Goal: Information Seeking & Learning: Learn about a topic

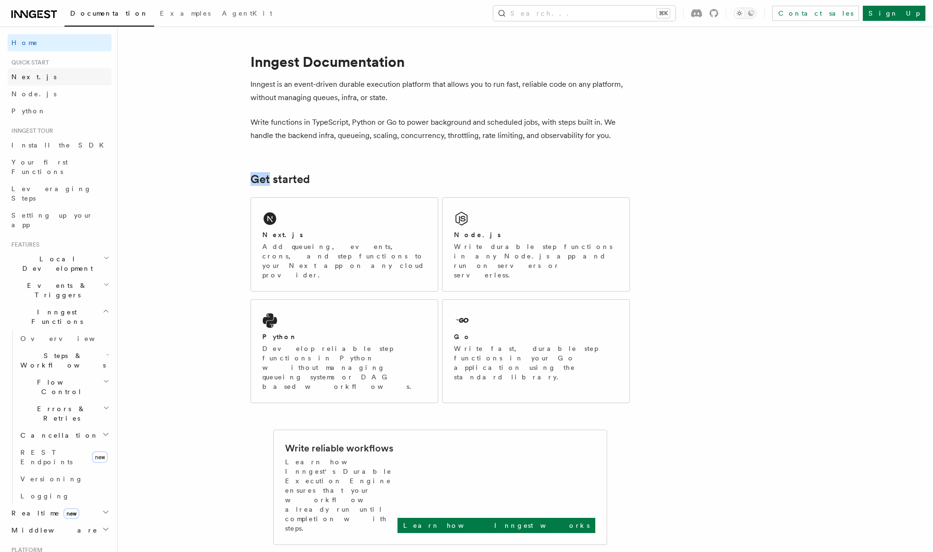
click at [60, 79] on link "Next.js" at bounding box center [60, 76] width 104 height 17
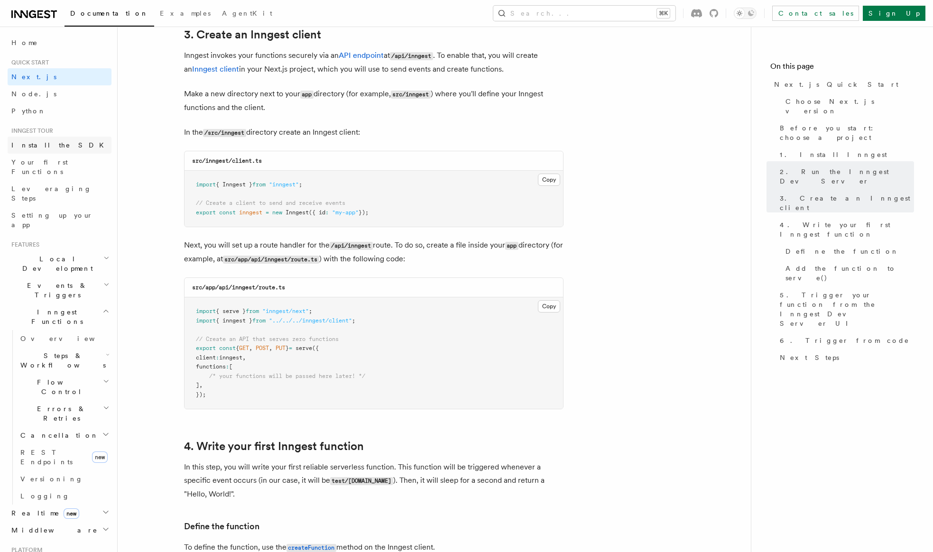
click at [91, 147] on link "Install the SDK" at bounding box center [60, 145] width 104 height 17
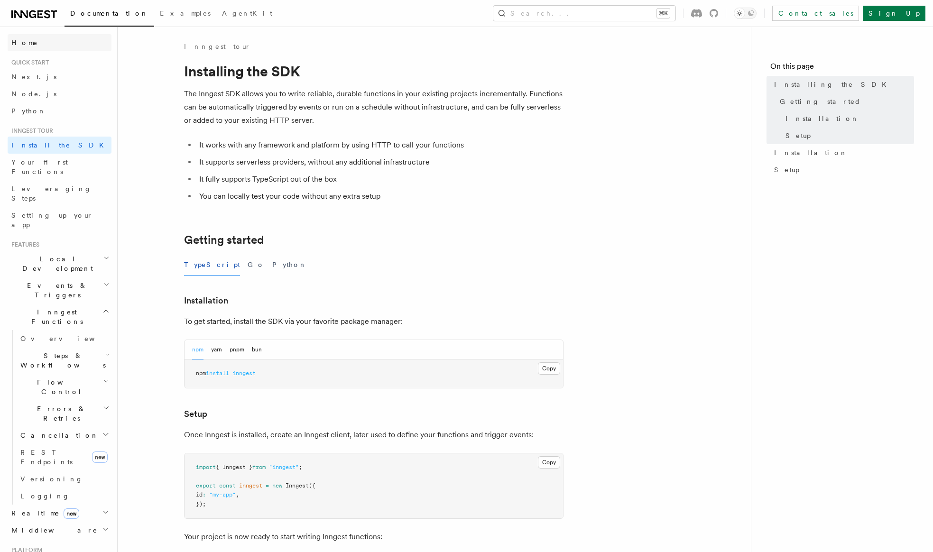
click at [82, 36] on link "Home" at bounding box center [60, 42] width 104 height 17
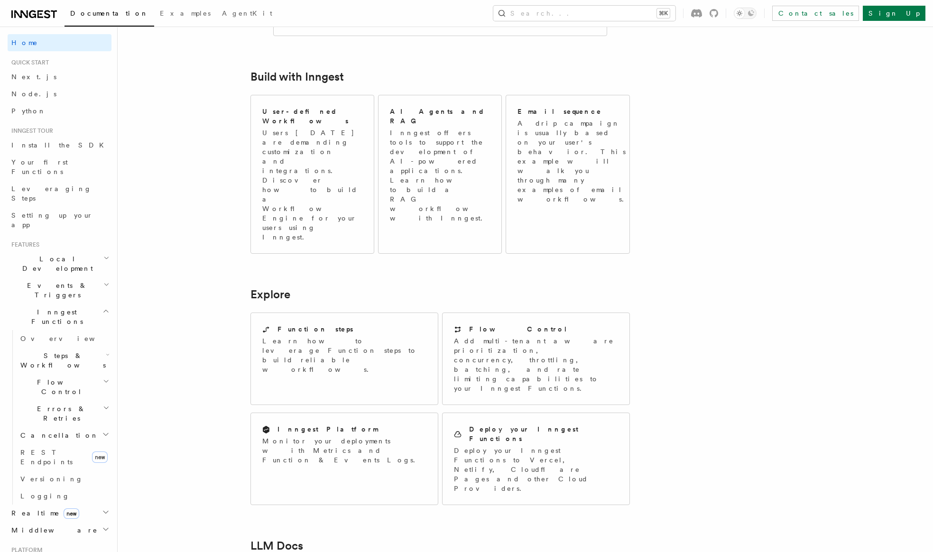
scroll to position [658, 0]
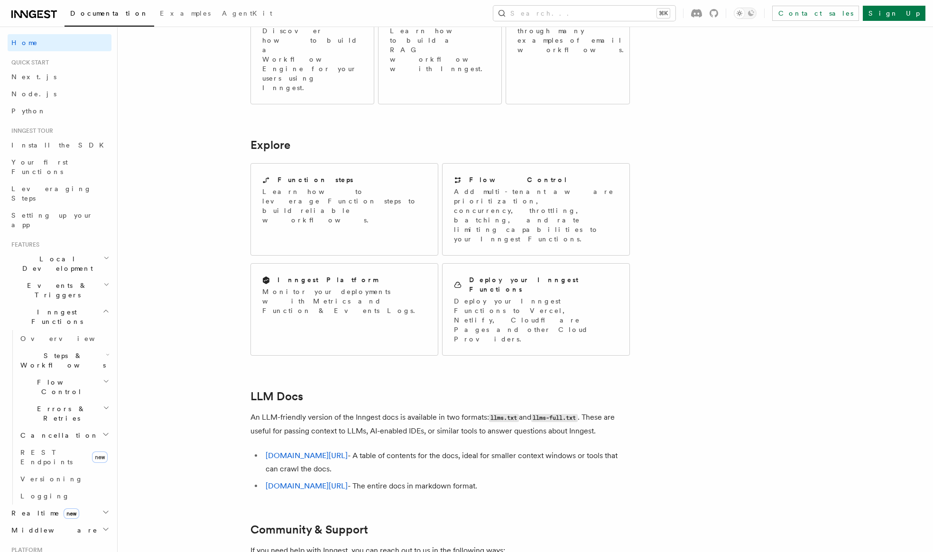
click at [568, 449] on li "inngest.com/llms.txt - A table of contents for the docs, ideal for smaller cont…" at bounding box center [446, 462] width 367 height 27
click at [42, 146] on span "Install the SDK" at bounding box center [60, 145] width 98 height 8
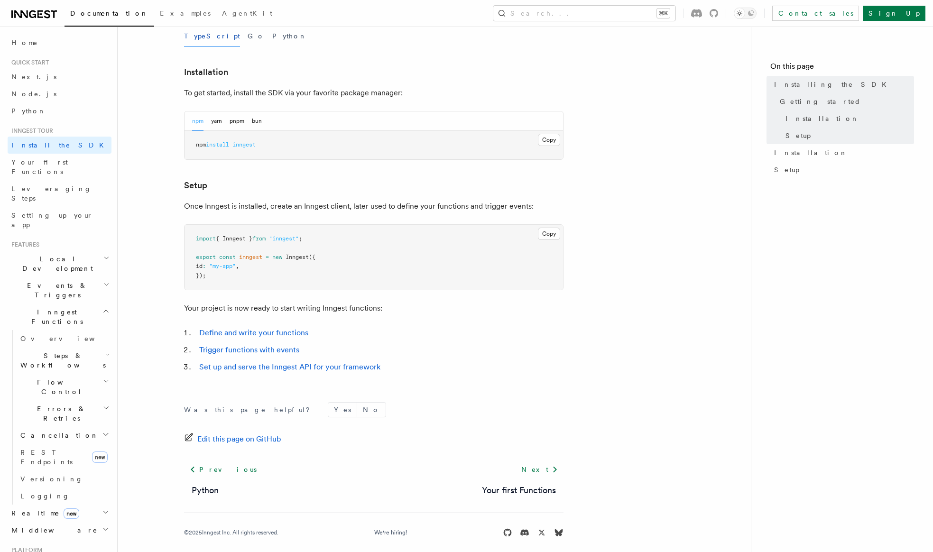
scroll to position [237, 0]
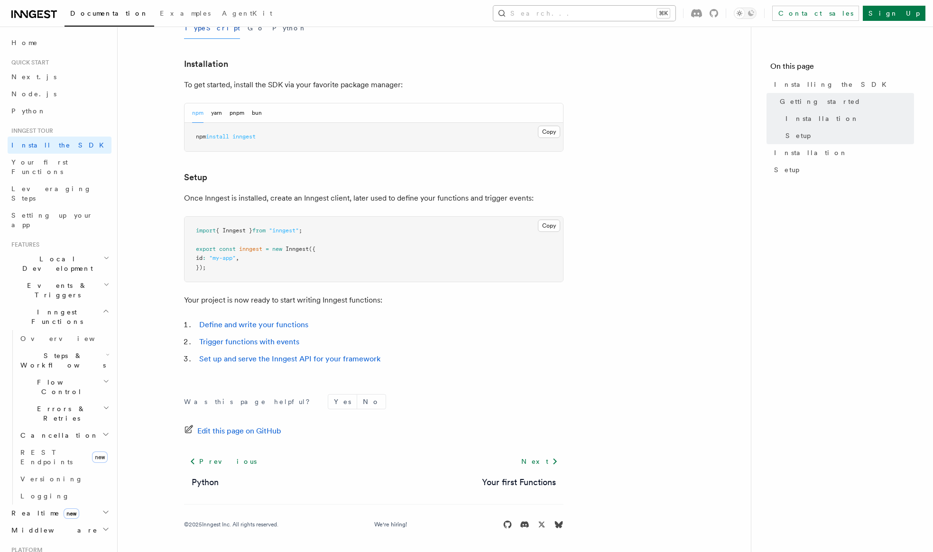
click at [675, 14] on button "Search... ⌘K" at bounding box center [584, 13] width 182 height 15
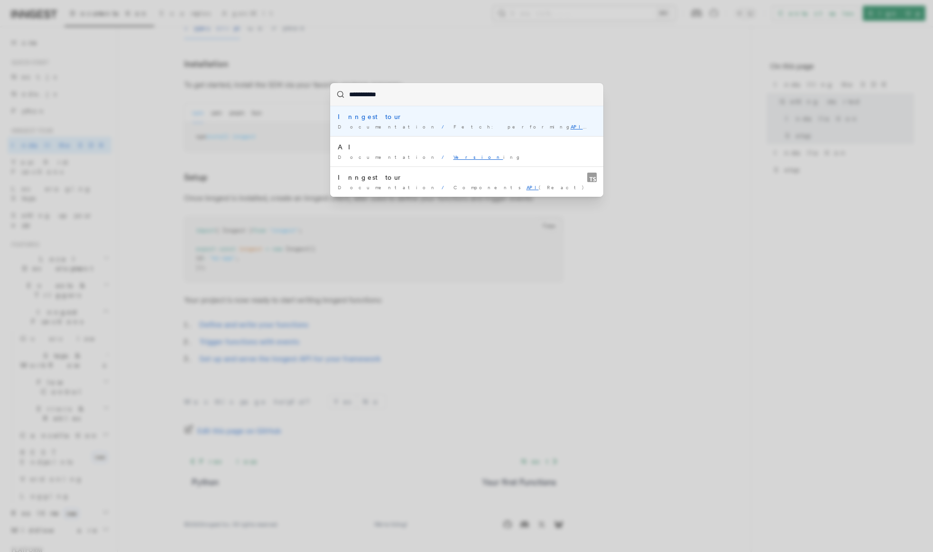
type input "**********"
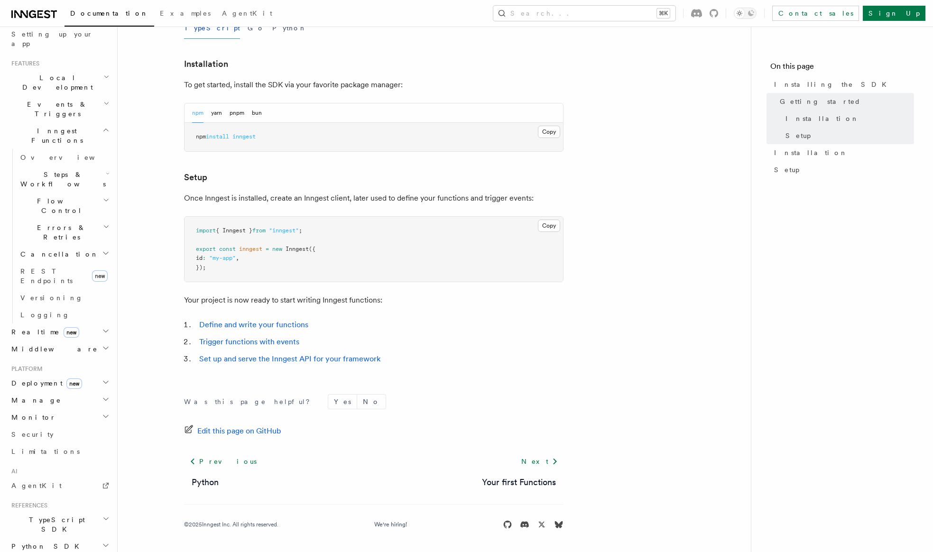
scroll to position [226, 0]
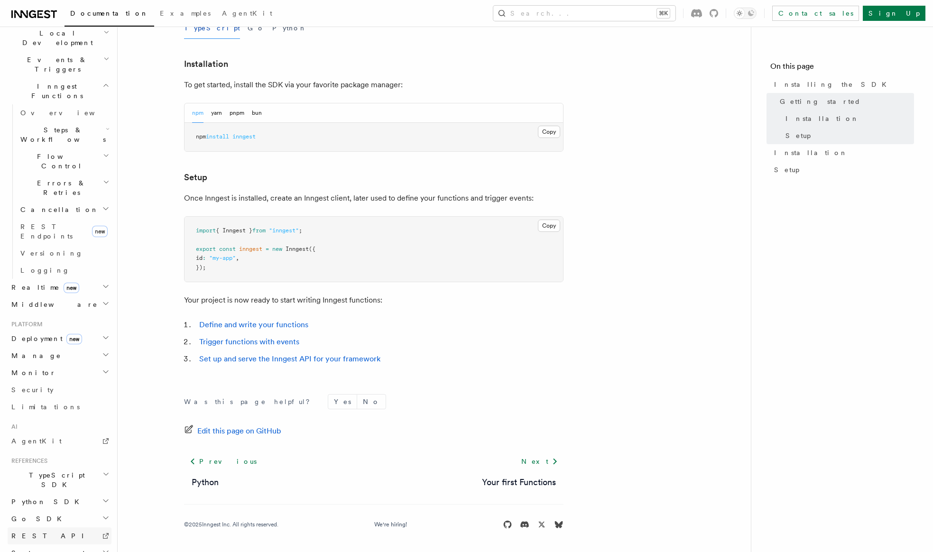
click at [34, 532] on span "REST API" at bounding box center [51, 536] width 81 height 8
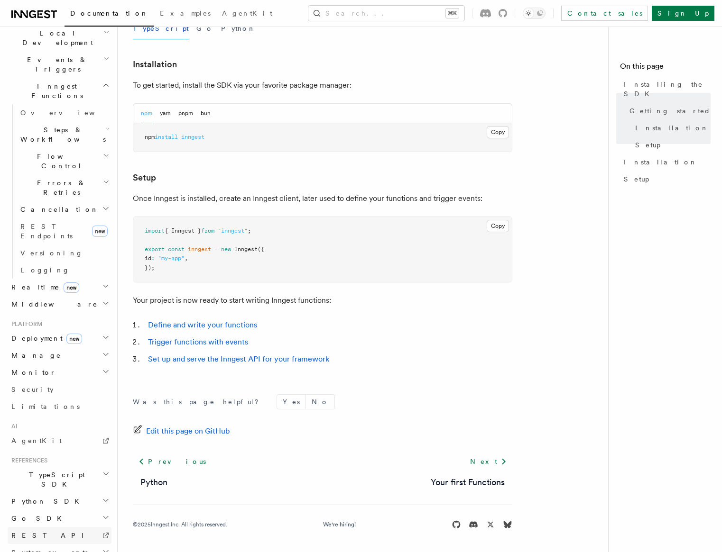
scroll to position [225, 0]
click at [377, 39] on div "TypeScript Go Python" at bounding box center [322, 28] width 379 height 21
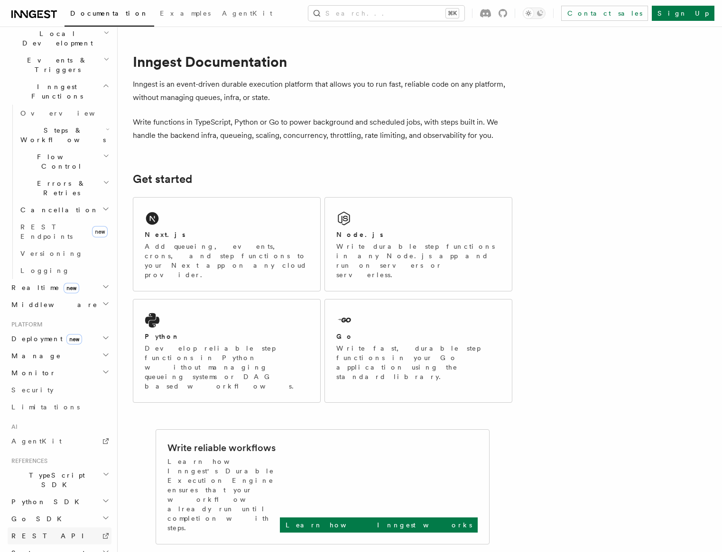
click at [47, 528] on link "REST API" at bounding box center [60, 536] width 104 height 17
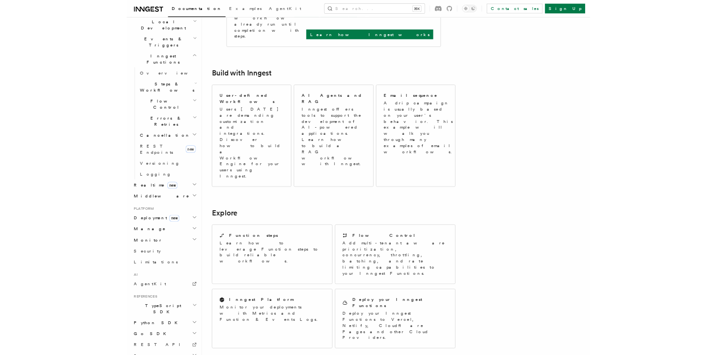
scroll to position [533, 0]
